Goal: Navigation & Orientation: Find specific page/section

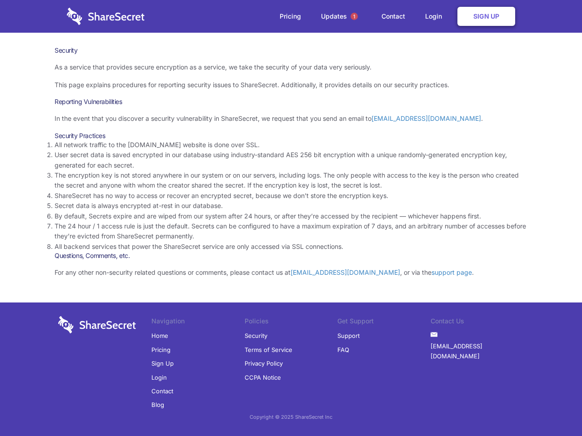
click at [291, 218] on li "By default, Secrets expire and are wiped from our system after 24 hours, or aft…" at bounding box center [291, 216] width 473 height 10
click at [354, 16] on span "1" at bounding box center [354, 16] width 7 height 7
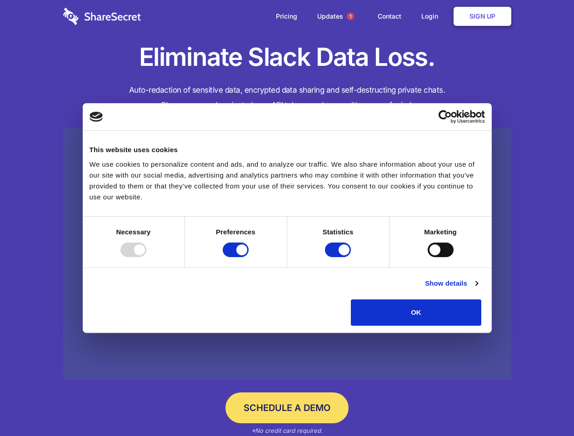
click at [146, 257] on div at bounding box center [133, 250] width 26 height 15
click at [249, 257] on input "Preferences" at bounding box center [236, 250] width 26 height 15
checkbox input "false"
click at [339, 257] on input "Statistics" at bounding box center [338, 250] width 26 height 15
checkbox input "false"
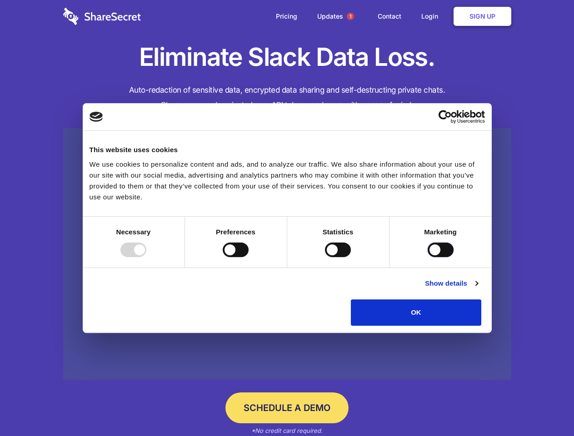
click at [428, 257] on input "Marketing" at bounding box center [441, 250] width 26 height 15
checkbox input "true"
click at [478, 289] on link "Show details" at bounding box center [451, 283] width 53 height 11
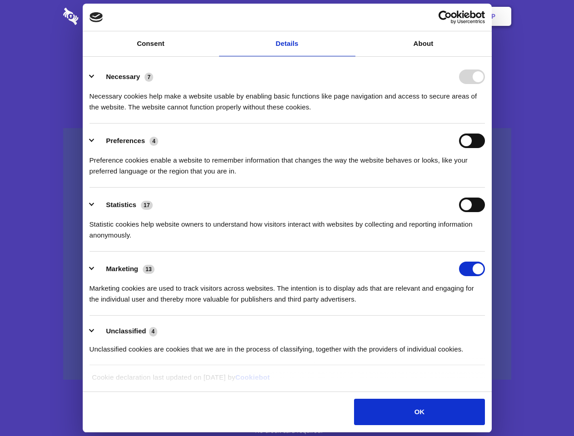
click at [489, 329] on ul "Necessary 7 Necessary cookies help make a website usable by enabling basic func…" at bounding box center [287, 213] width 404 height 306
click at [350, 16] on span "1" at bounding box center [350, 16] width 7 height 7
